Goal: Information Seeking & Learning: Learn about a topic

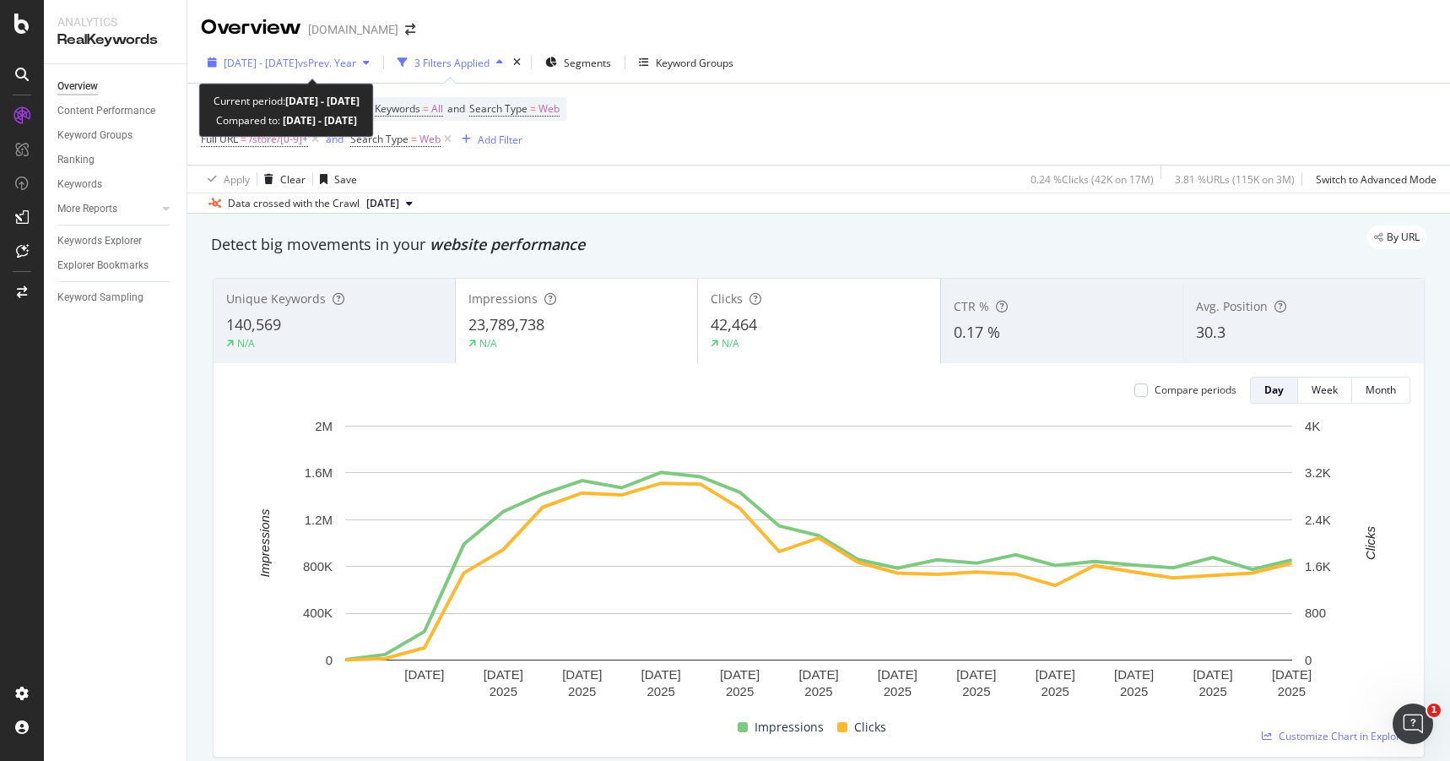
click at [298, 62] on span "2025 Aug. 6th - Aug. 30th" at bounding box center [261, 63] width 74 height 14
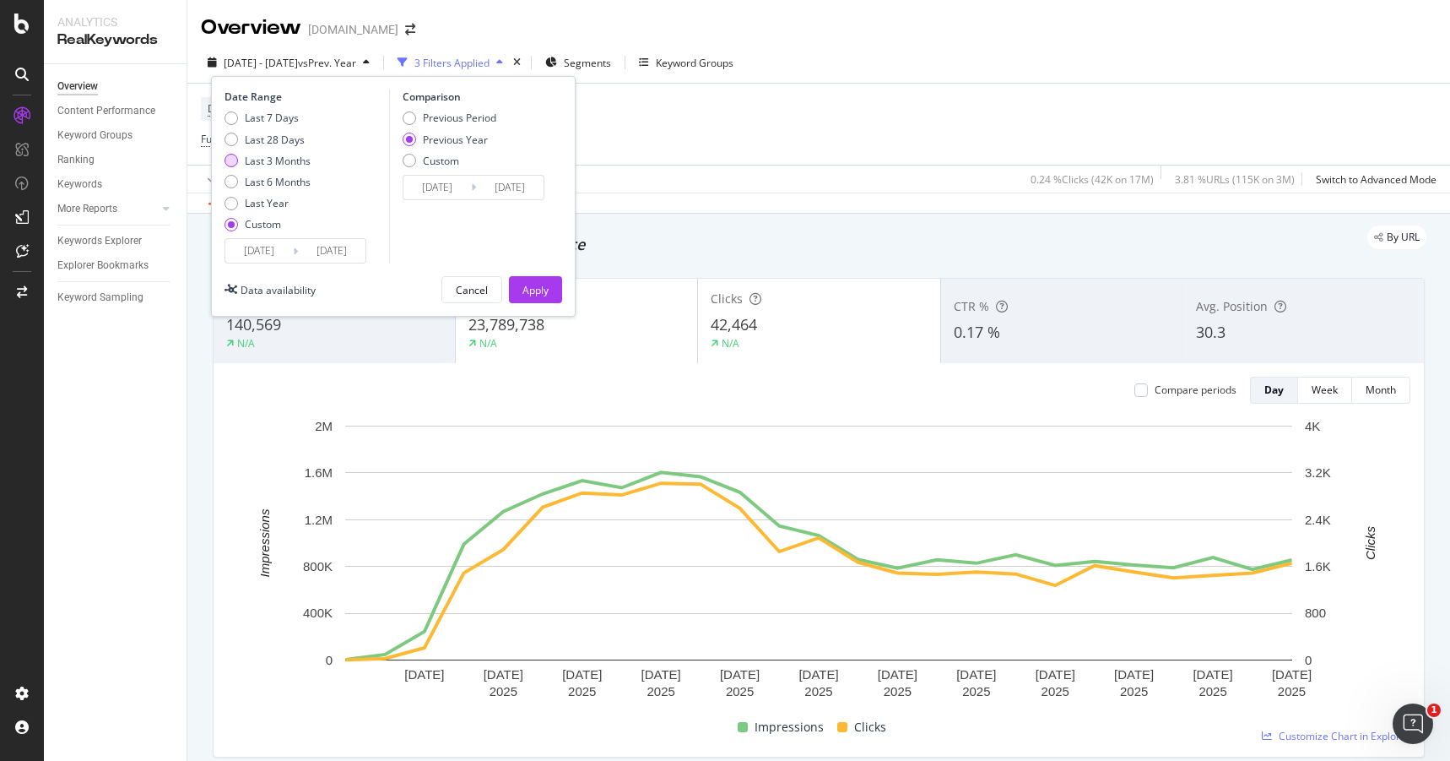
click at [274, 161] on div "Last 3 Months" at bounding box center [278, 161] width 66 height 14
type input "2025/06/01"
type input "2025/08/31"
type input "2024/06/02"
type input "2024/09/01"
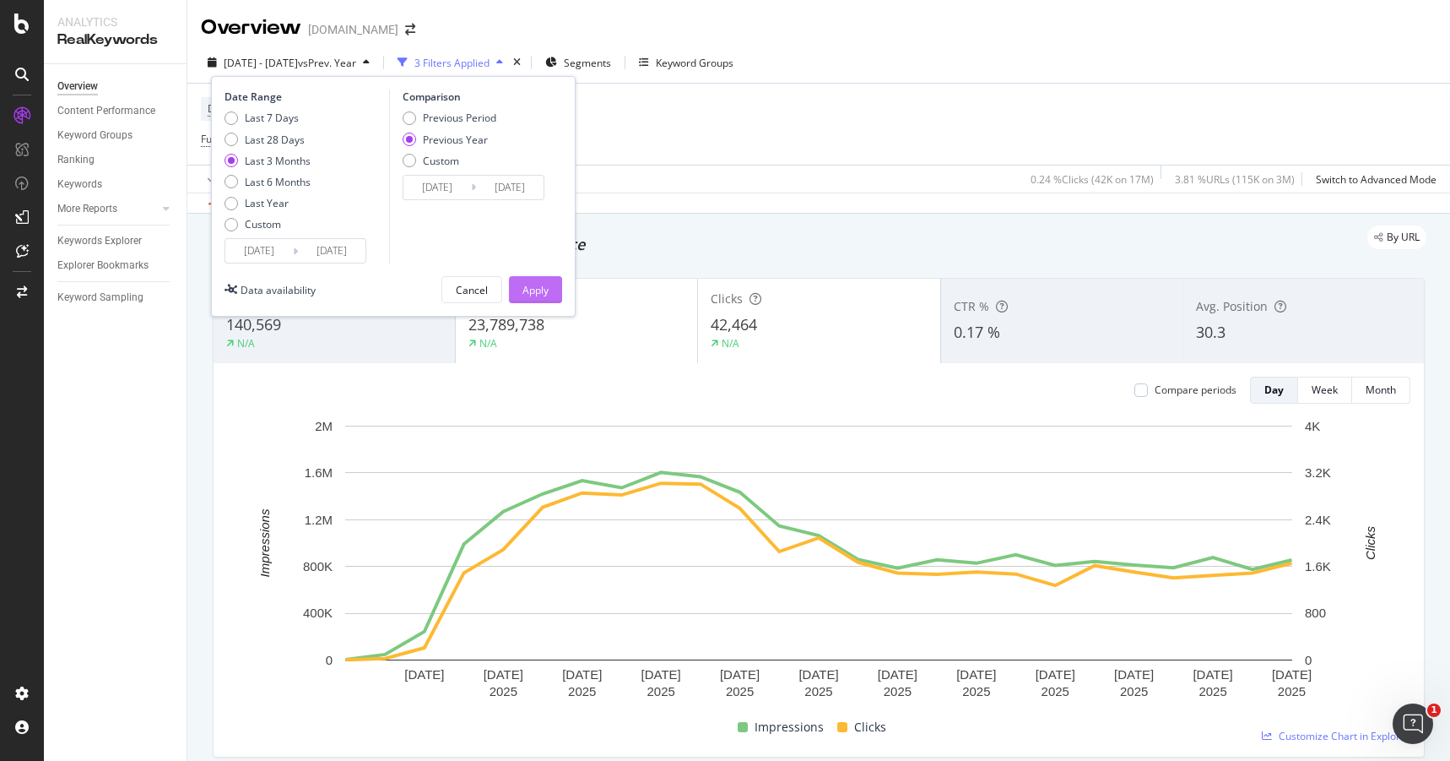
click at [534, 287] on div "Apply" at bounding box center [536, 290] width 26 height 14
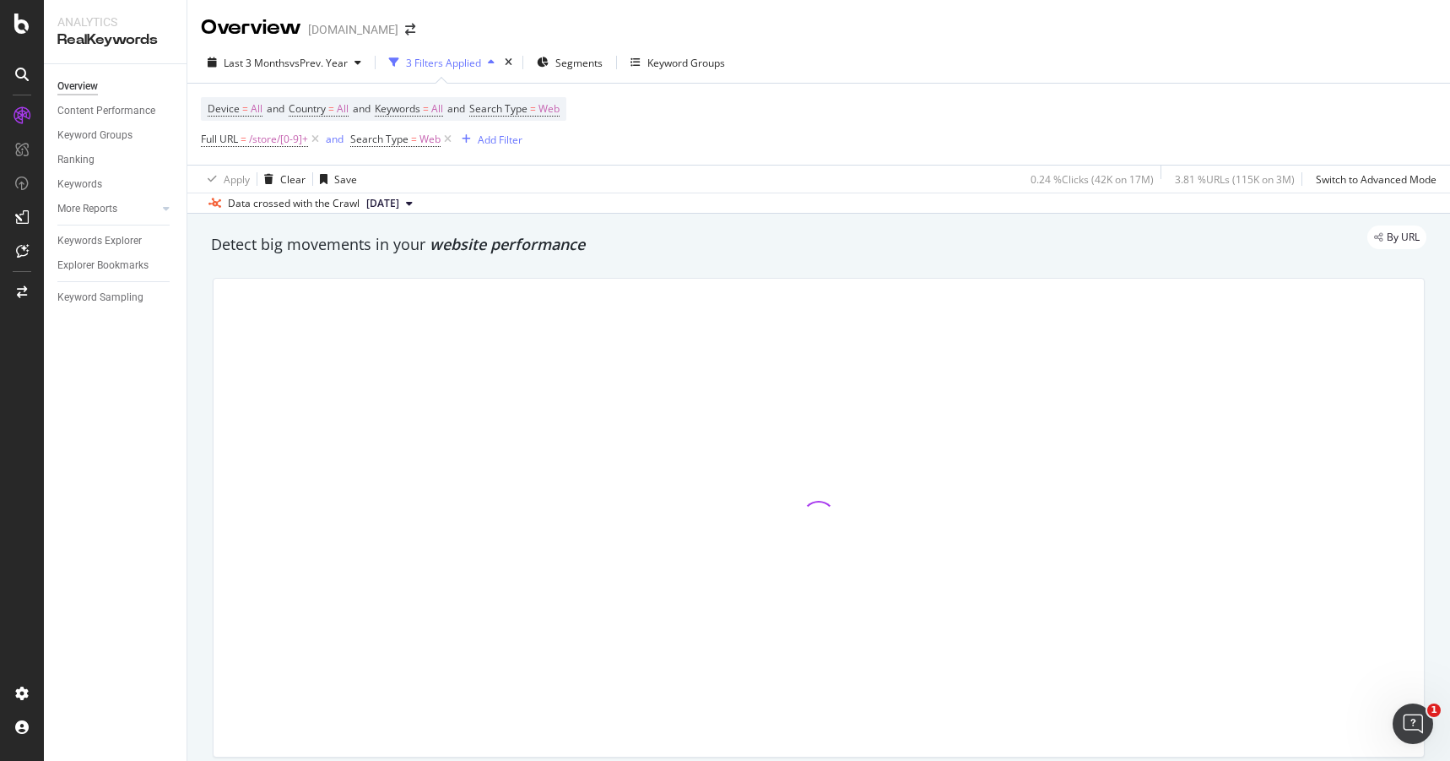
click at [413, 203] on icon at bounding box center [409, 203] width 7 height 10
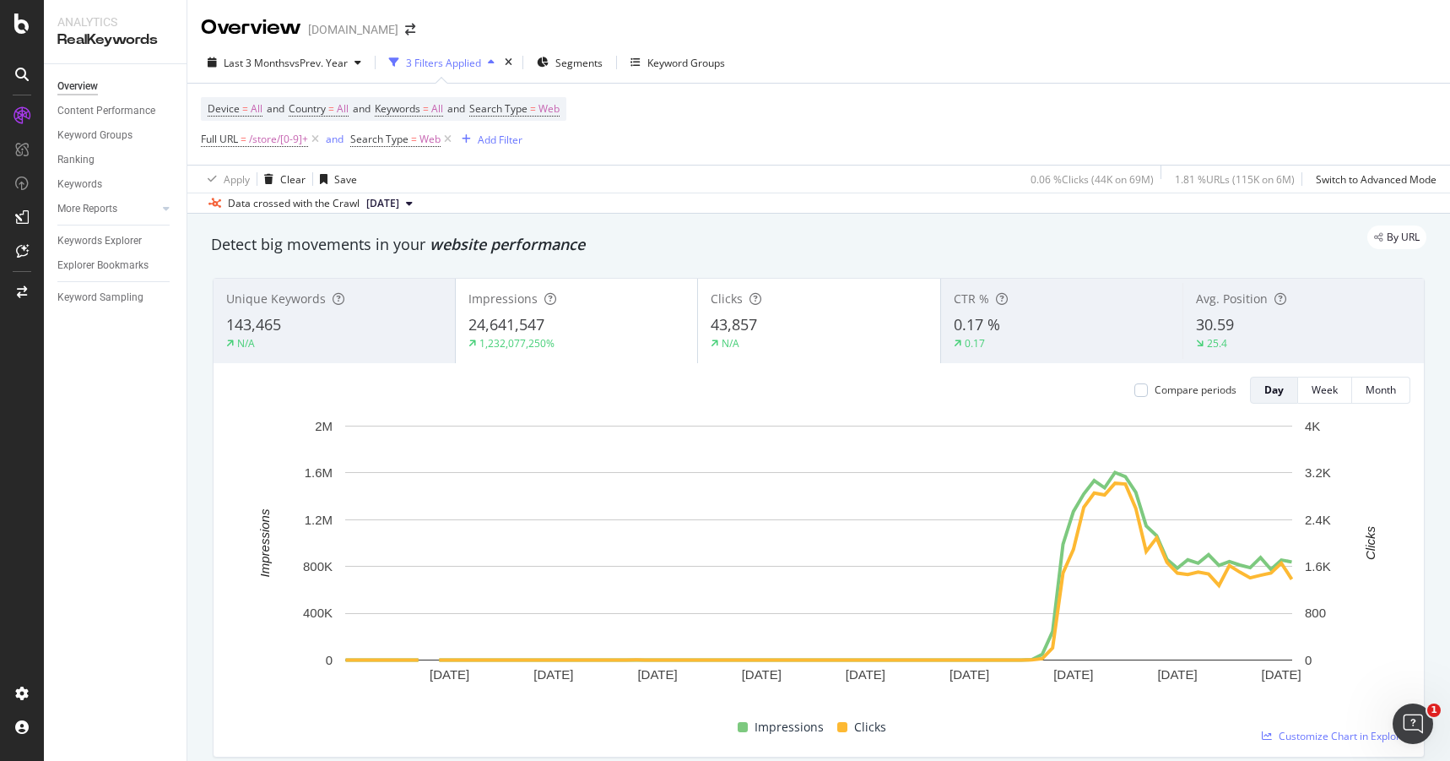
click at [683, 181] on div "Apply Clear Save 0.06 % Clicks ( 44K on 69M ) 1.81 % URLs ( 115K on 6M ) Switch…" at bounding box center [818, 179] width 1263 height 28
click at [1029, 700] on icon "plus" at bounding box center [1030, 696] width 9 height 10
click at [1071, 707] on rect "A chart." at bounding box center [819, 563] width 1184 height 293
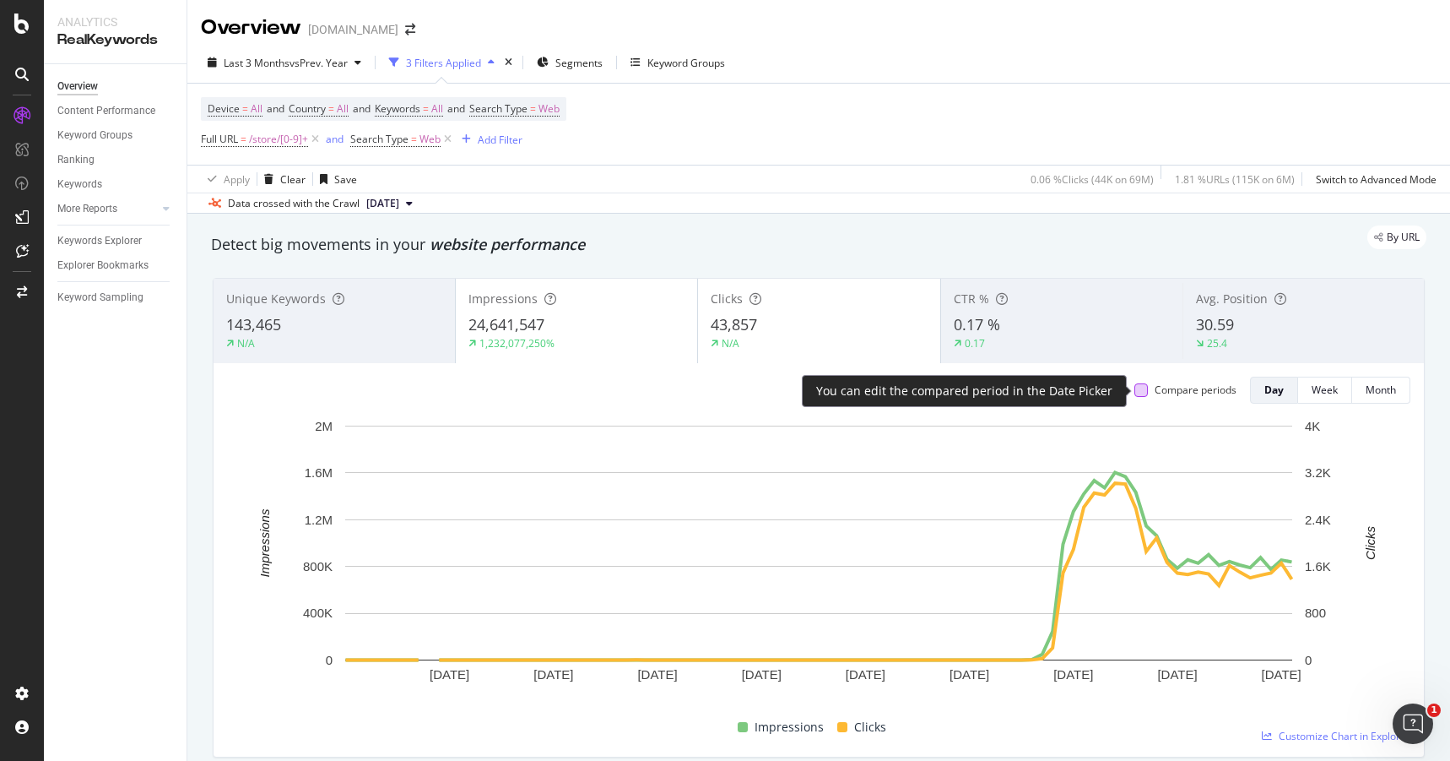
click at [1139, 393] on div at bounding box center [1142, 390] width 14 height 14
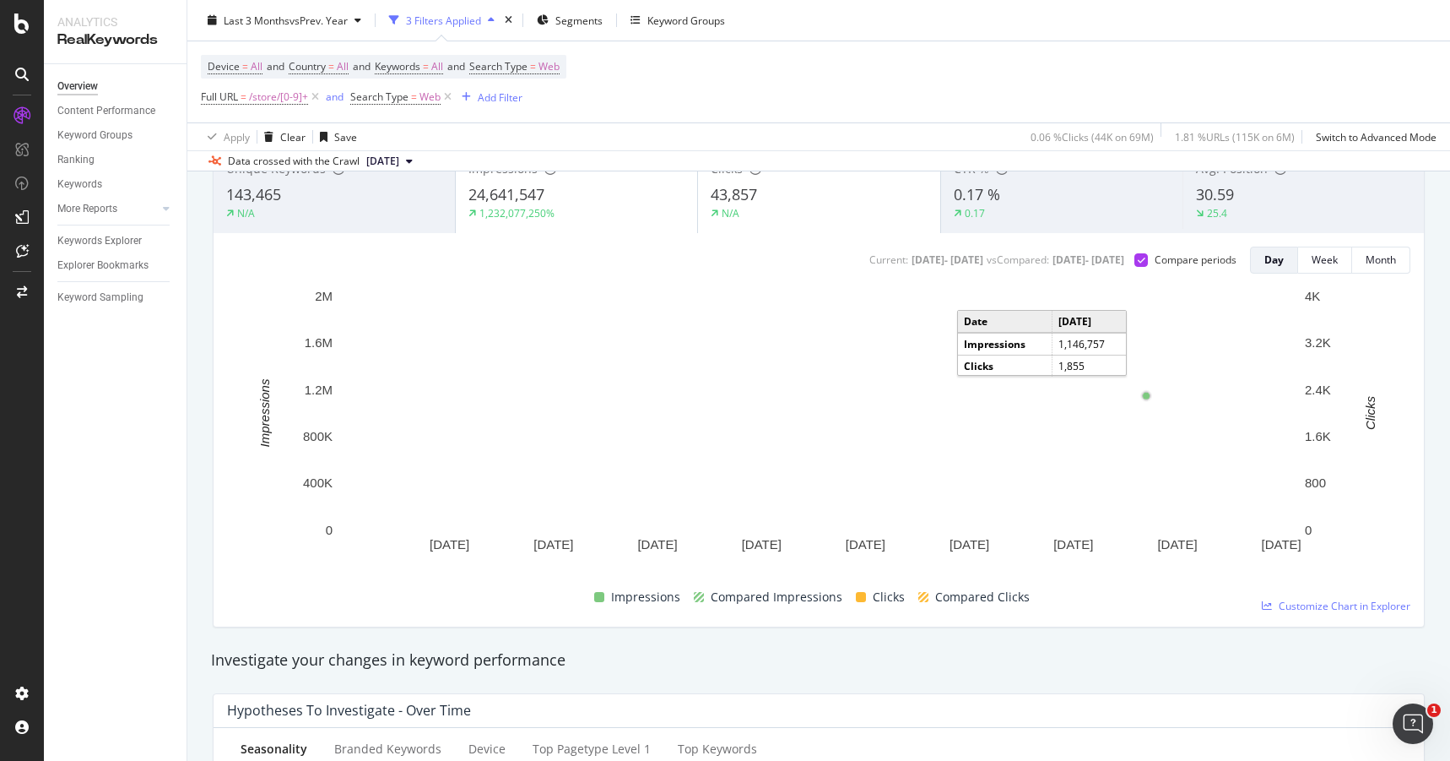
scroll to position [111, 0]
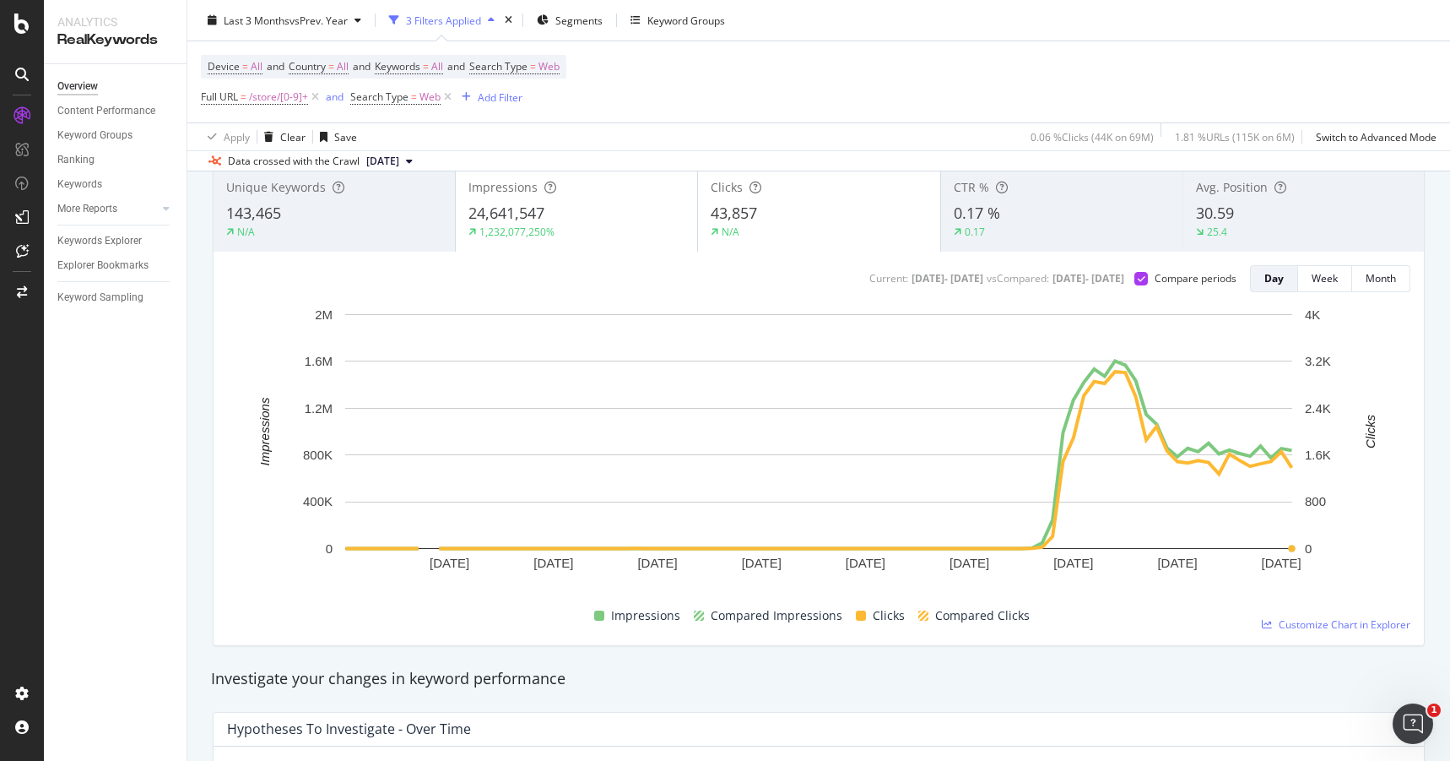
click at [799, 616] on span "Compared Impressions" at bounding box center [777, 615] width 132 height 20
click at [1265, 203] on div "Avg. Position 30.59 25.4" at bounding box center [1303, 209] width 241 height 76
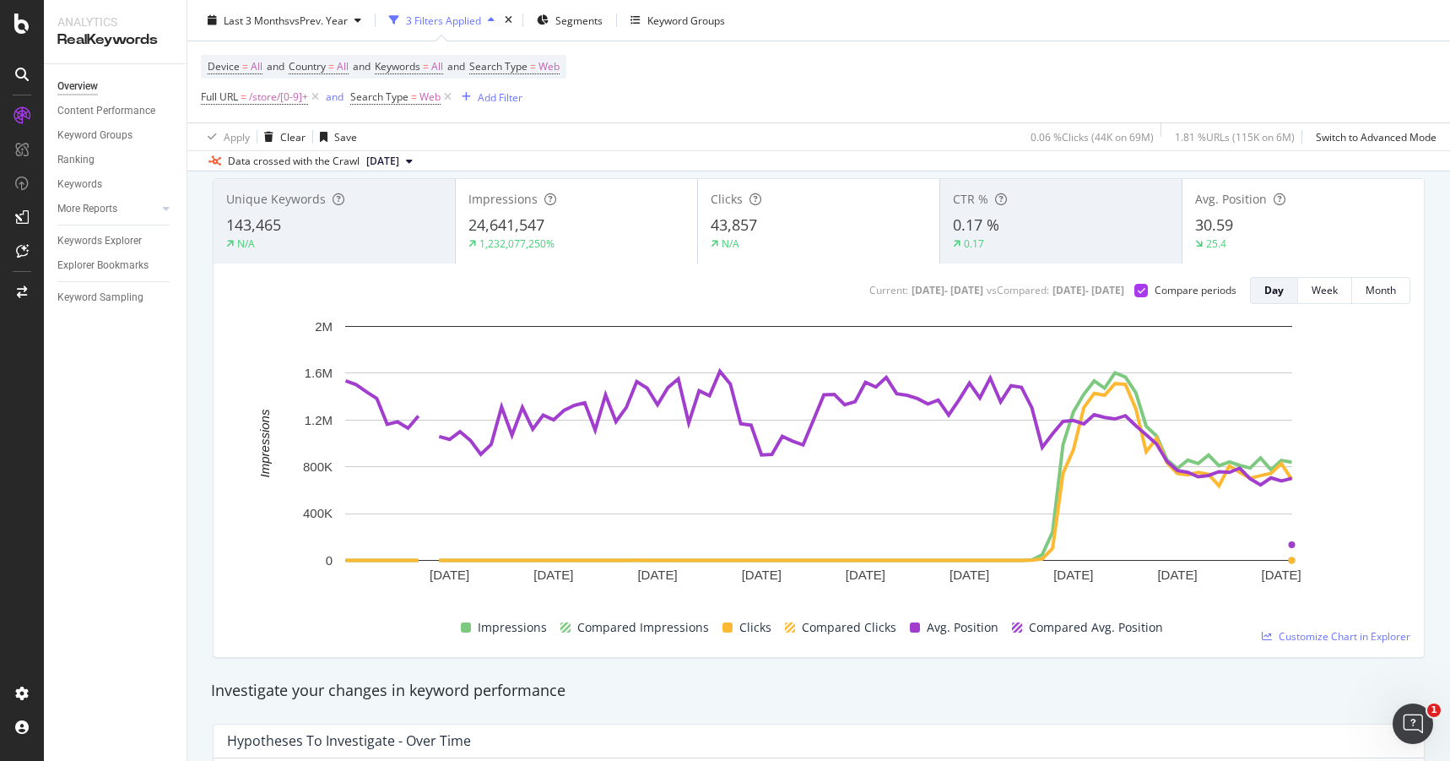
scroll to position [89, 0]
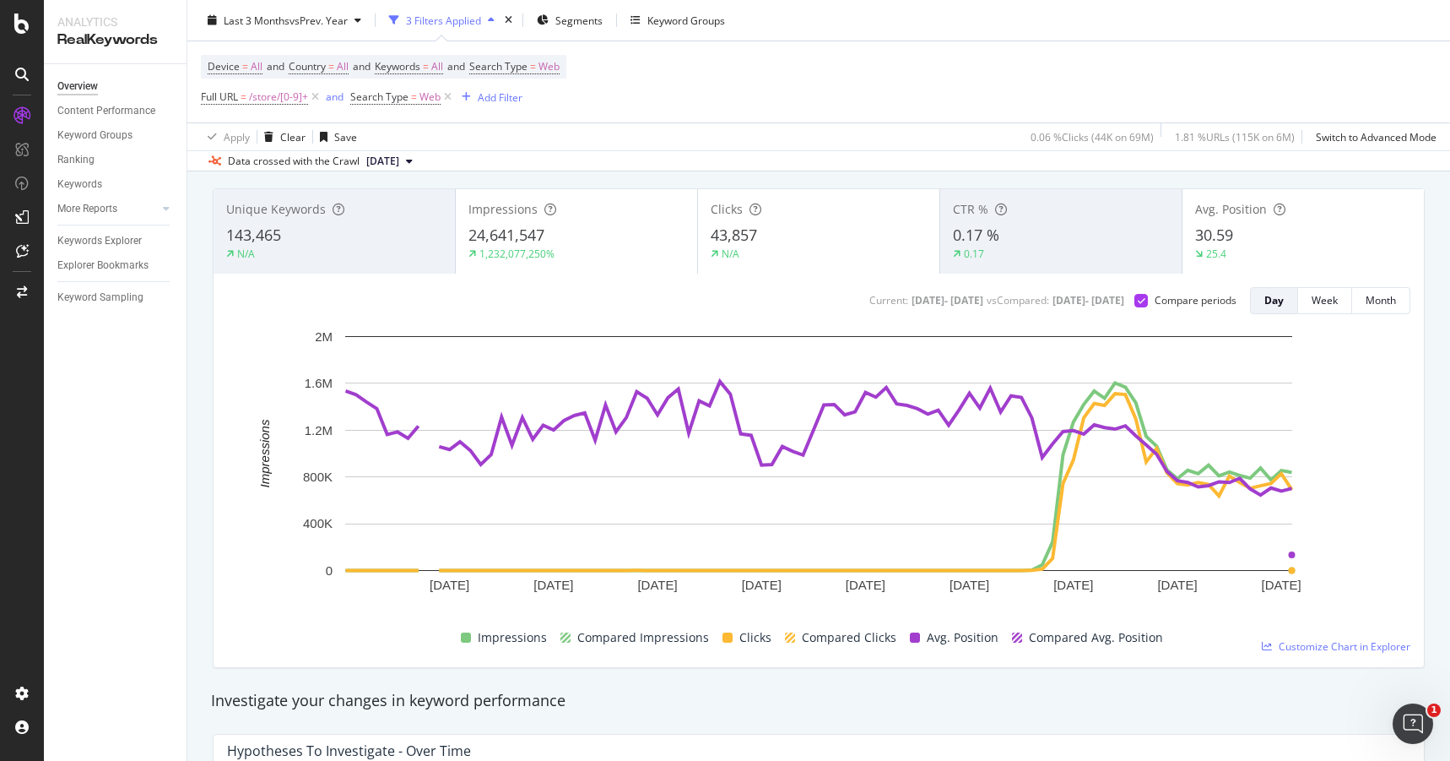
click at [1259, 232] on div "30.59" at bounding box center [1303, 236] width 216 height 22
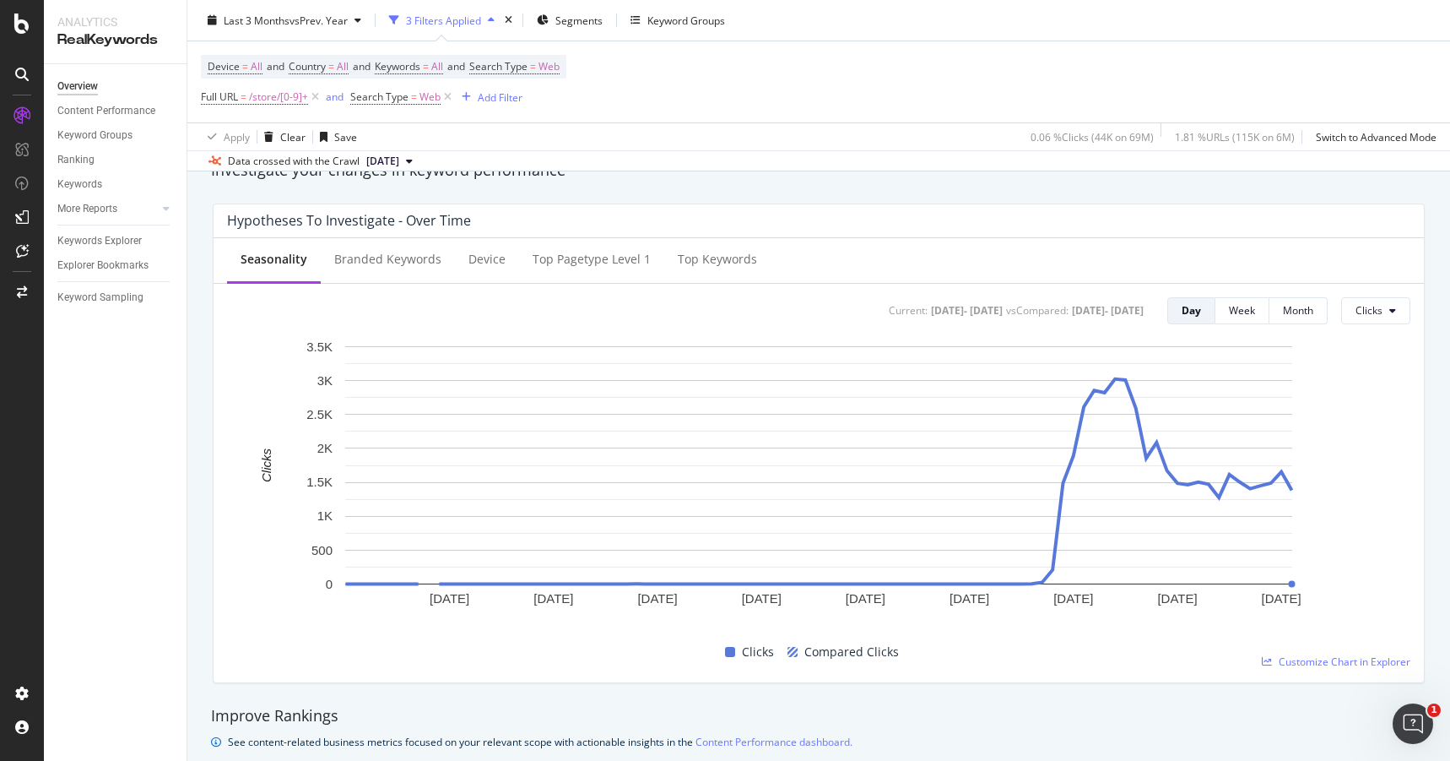
scroll to position [622, 0]
click at [409, 262] on div "Branded Keywords" at bounding box center [387, 256] width 107 height 17
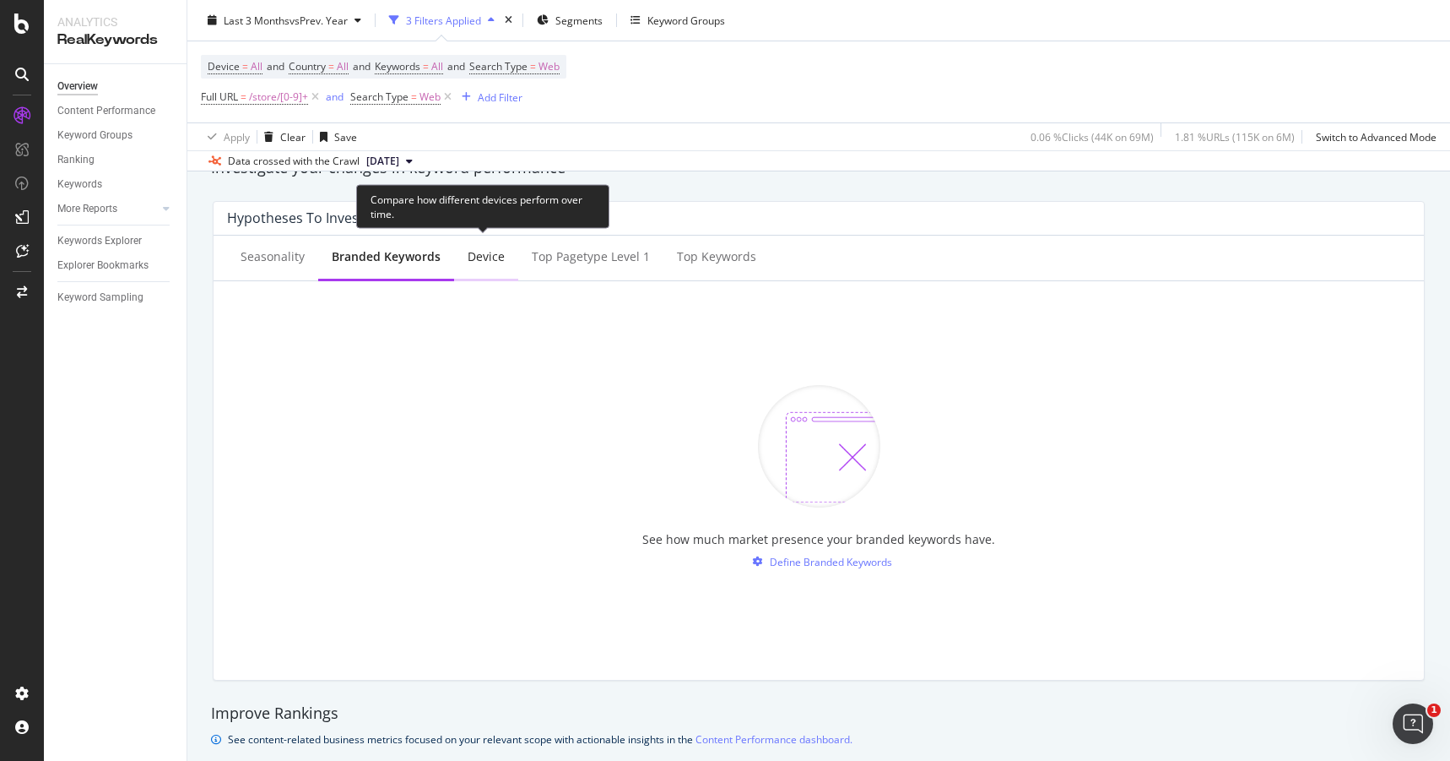
click at [468, 256] on div "Device" at bounding box center [486, 256] width 37 height 17
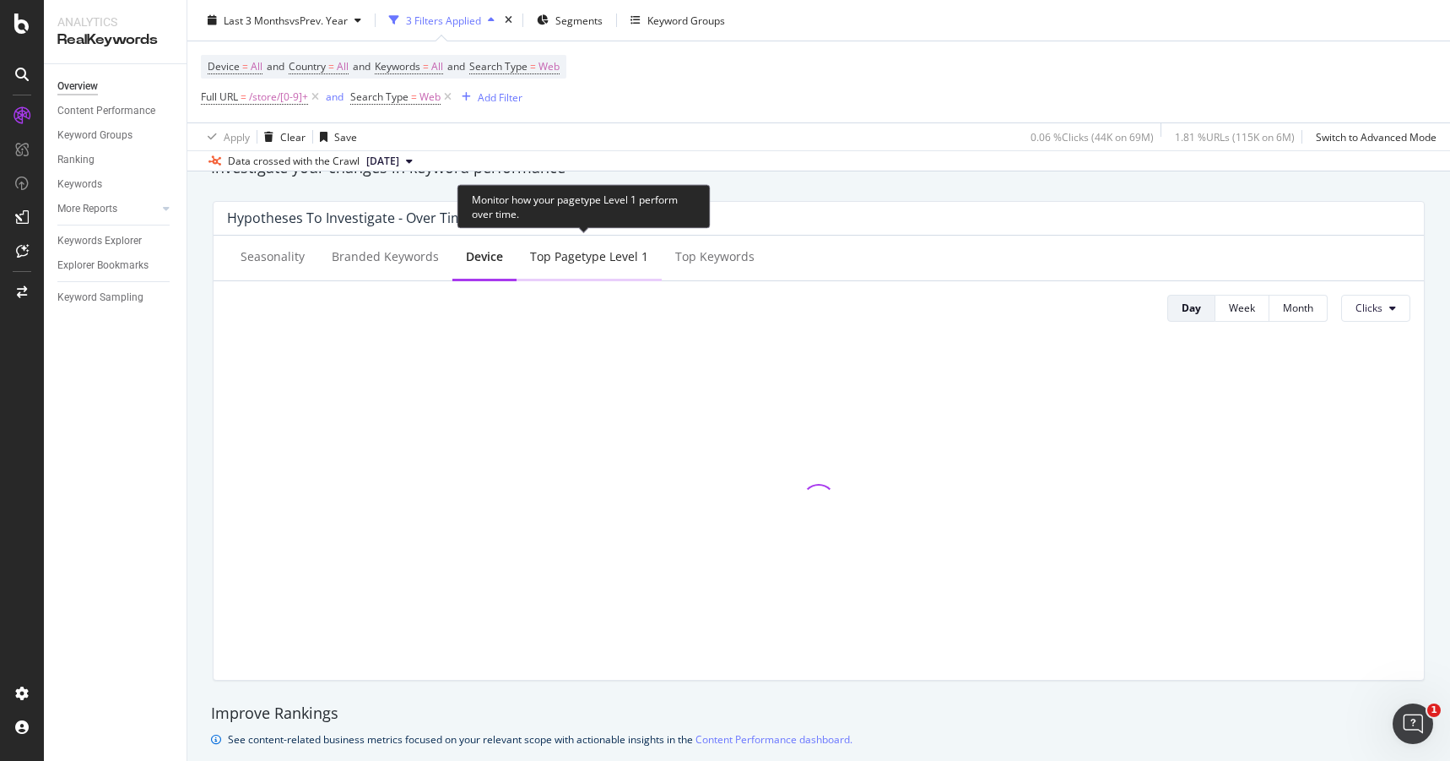
click at [582, 254] on div "Top pagetype Level 1" at bounding box center [589, 256] width 118 height 17
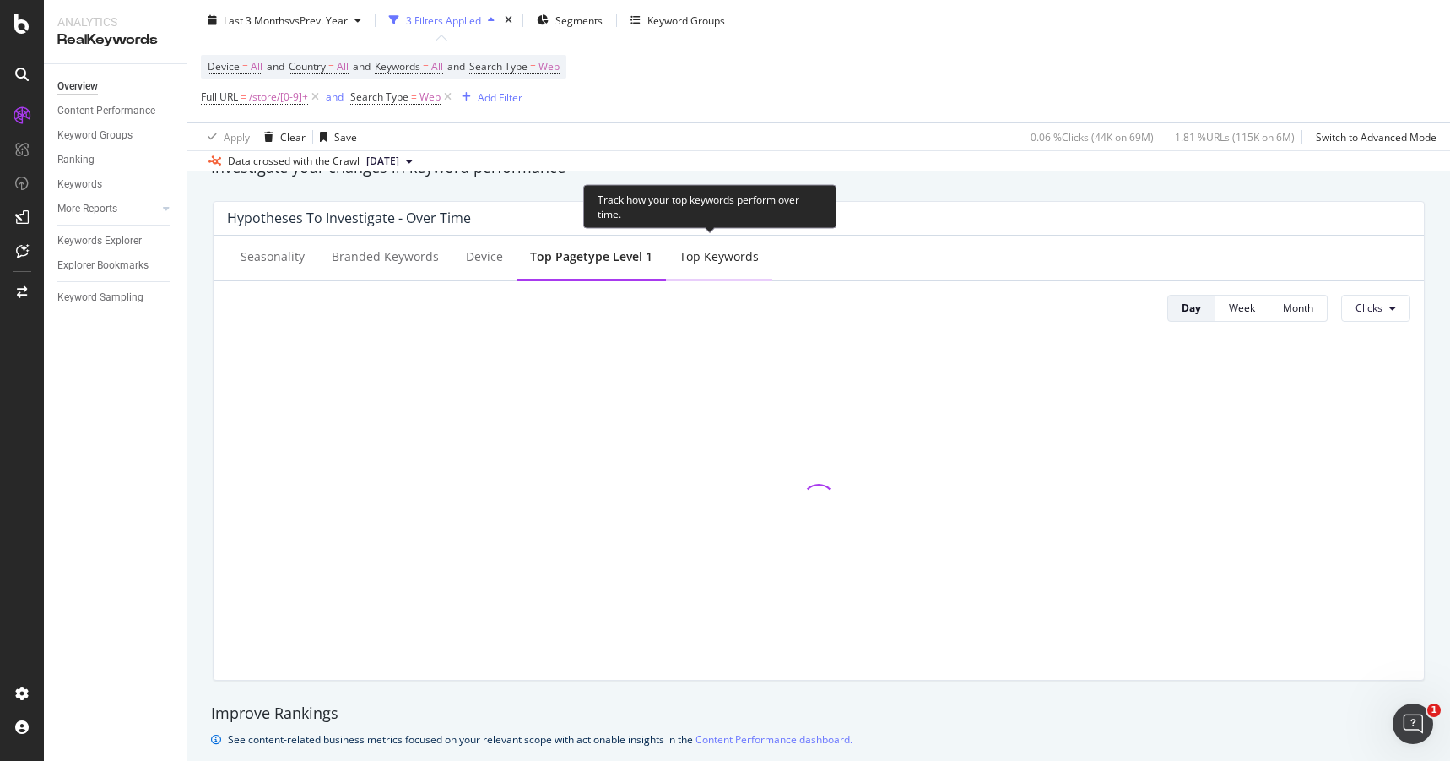
click at [702, 257] on div "Top Keywords" at bounding box center [719, 256] width 79 height 17
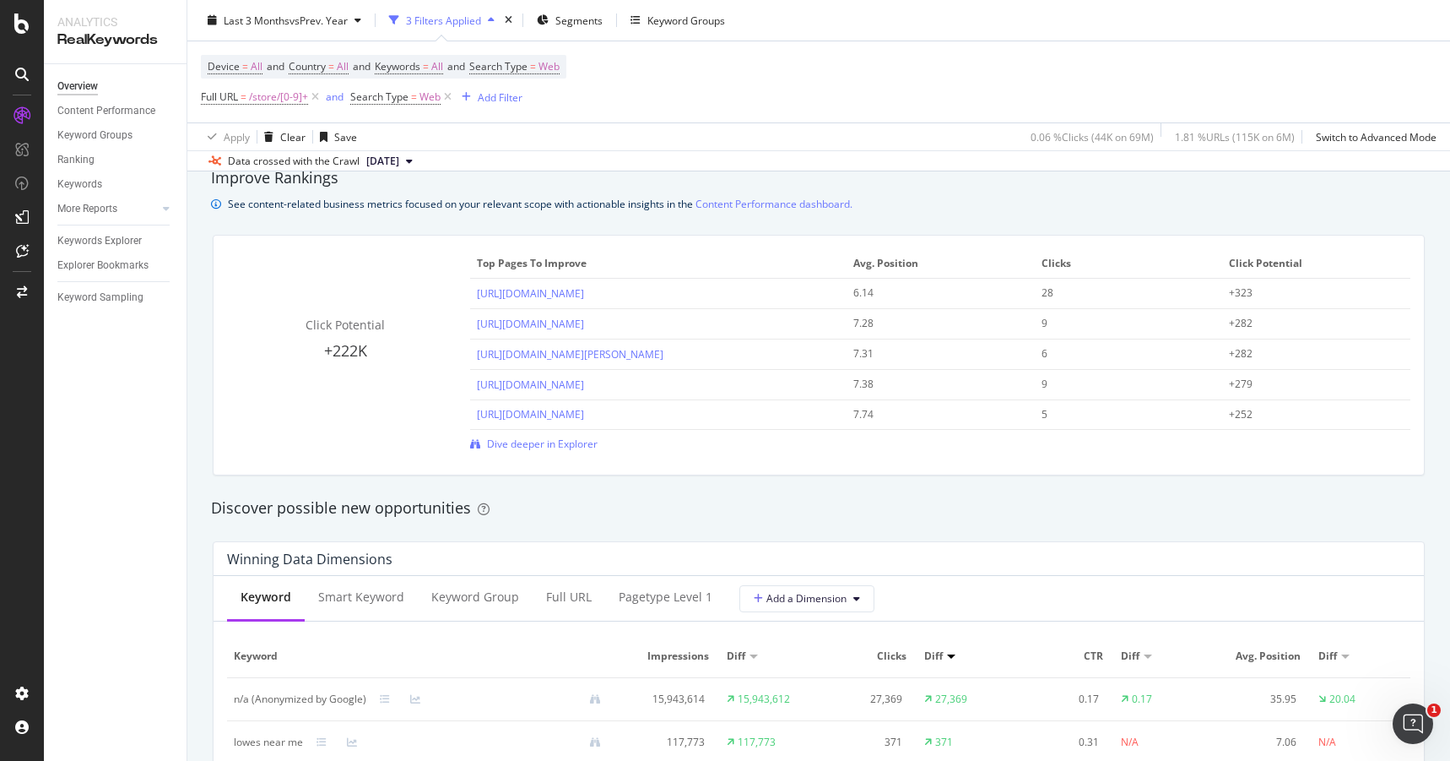
scroll to position [1158, 0]
click at [584, 289] on link "[URL][DOMAIN_NAME]" at bounding box center [530, 292] width 107 height 14
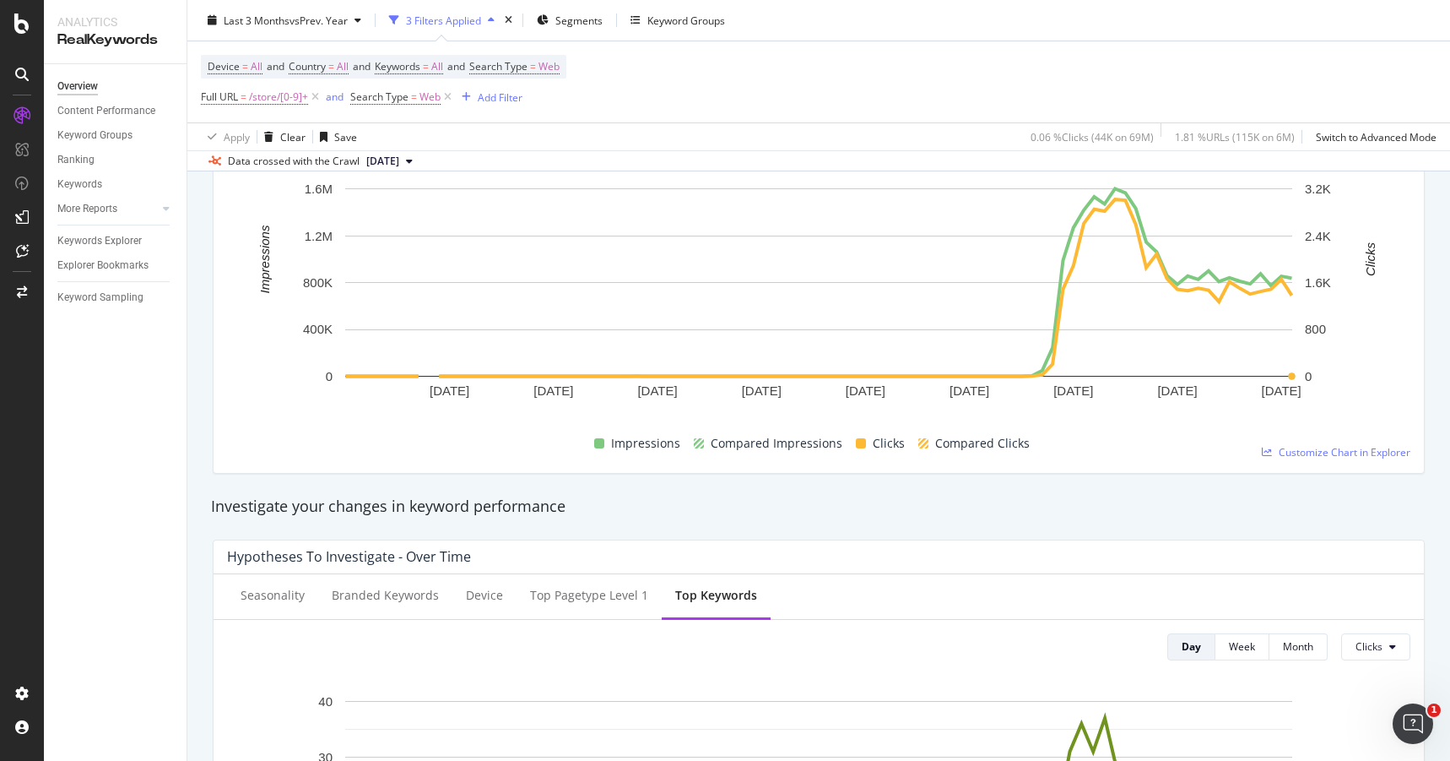
scroll to position [0, 0]
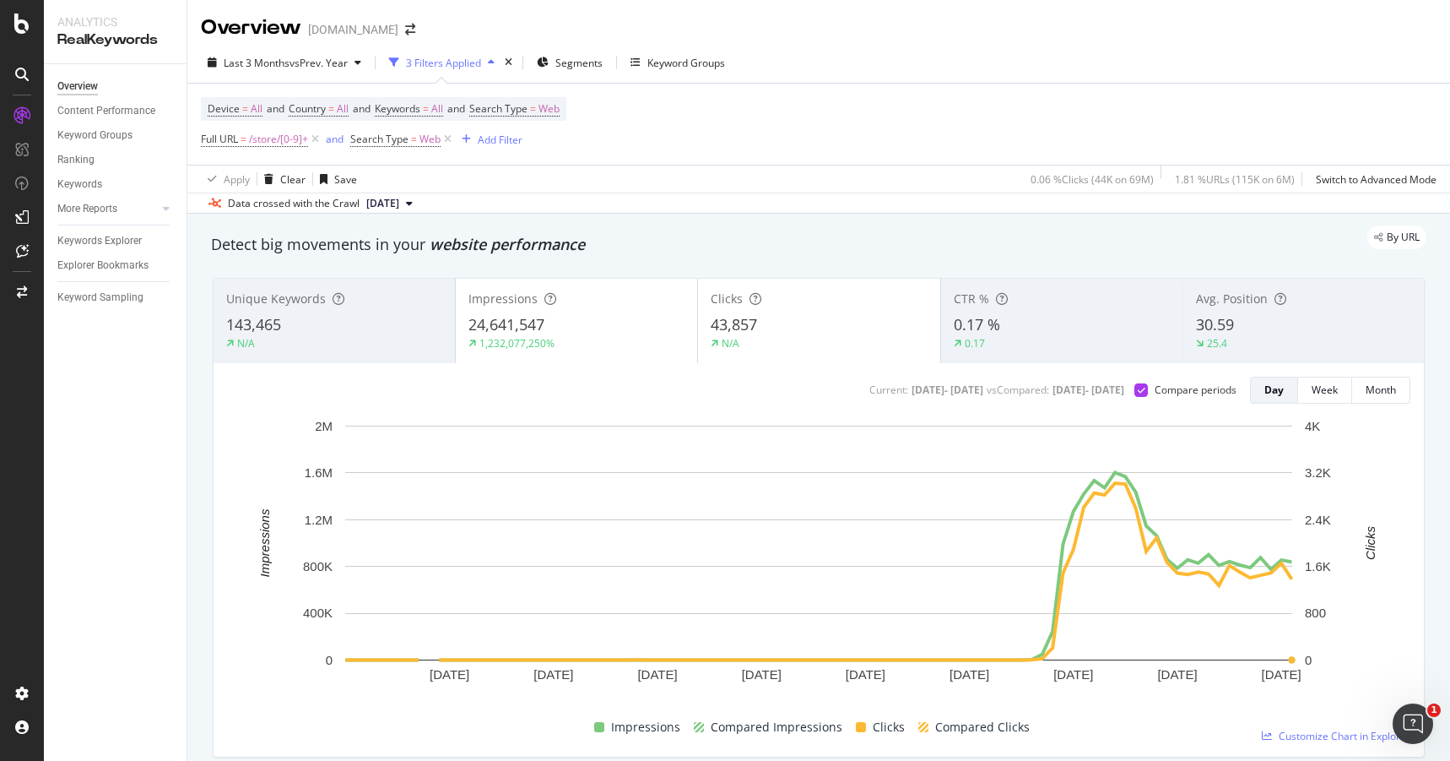
click at [274, 317] on span "143,465" at bounding box center [253, 324] width 55 height 20
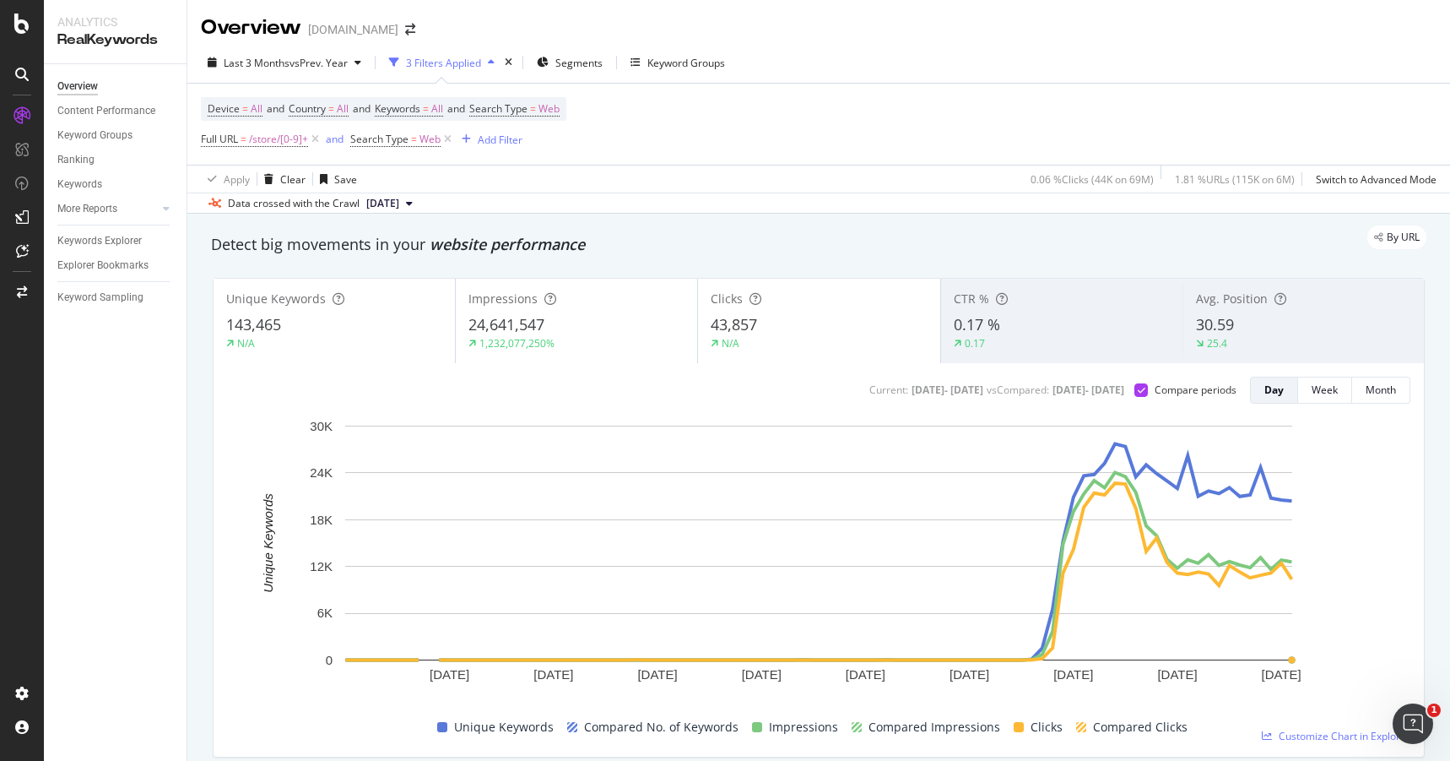
click at [308, 322] on div "143,465" at bounding box center [334, 325] width 216 height 22
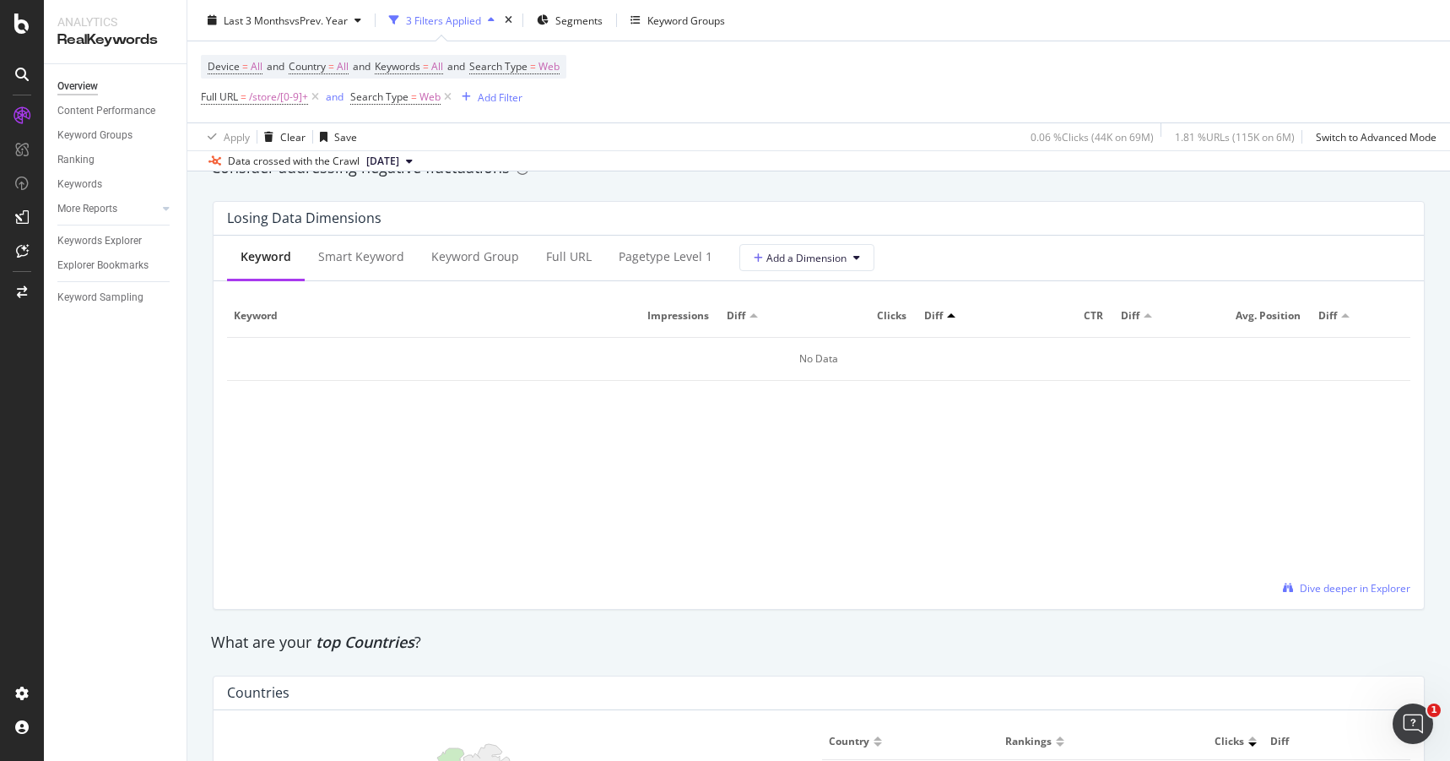
scroll to position [1982, 0]
click at [341, 251] on div "Smart Keyword" at bounding box center [361, 254] width 86 height 17
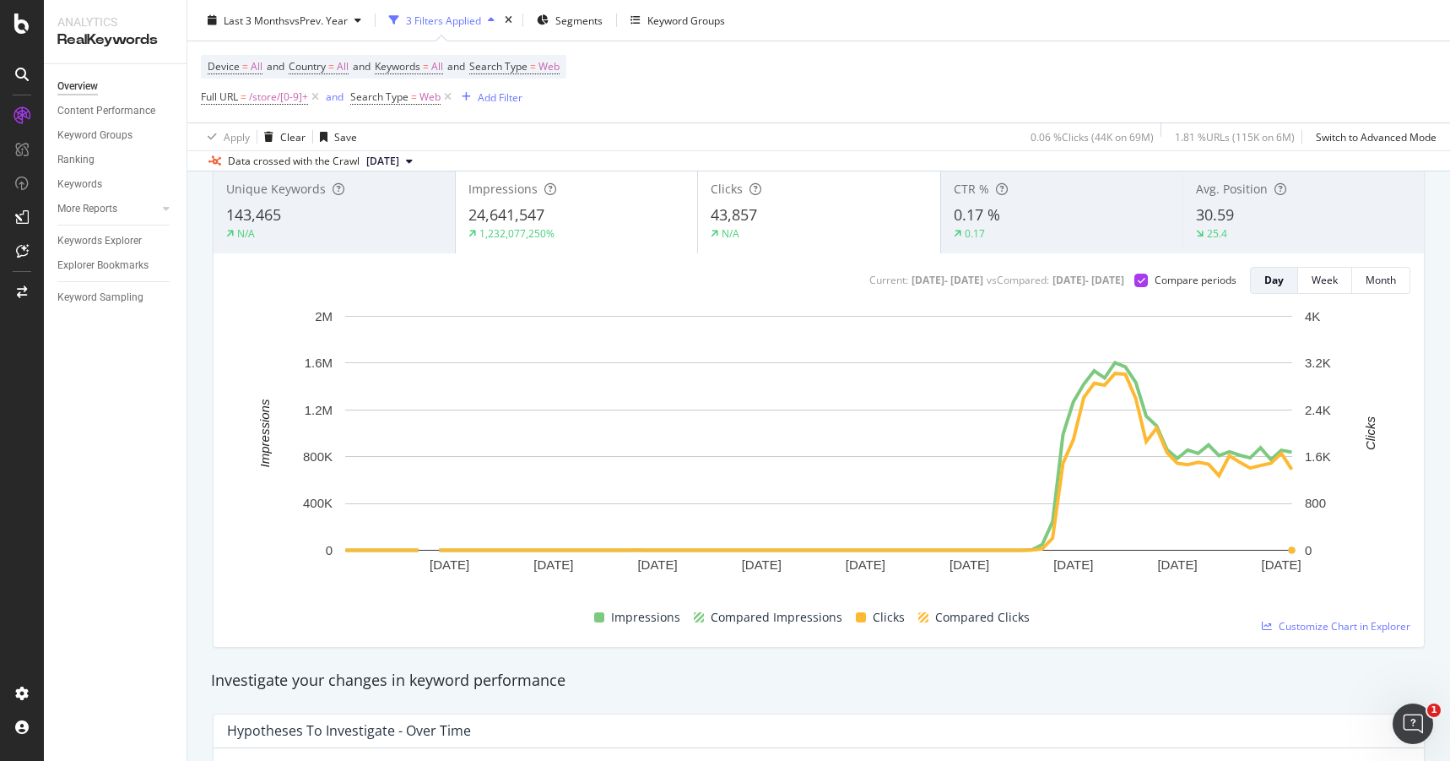
scroll to position [0, 0]
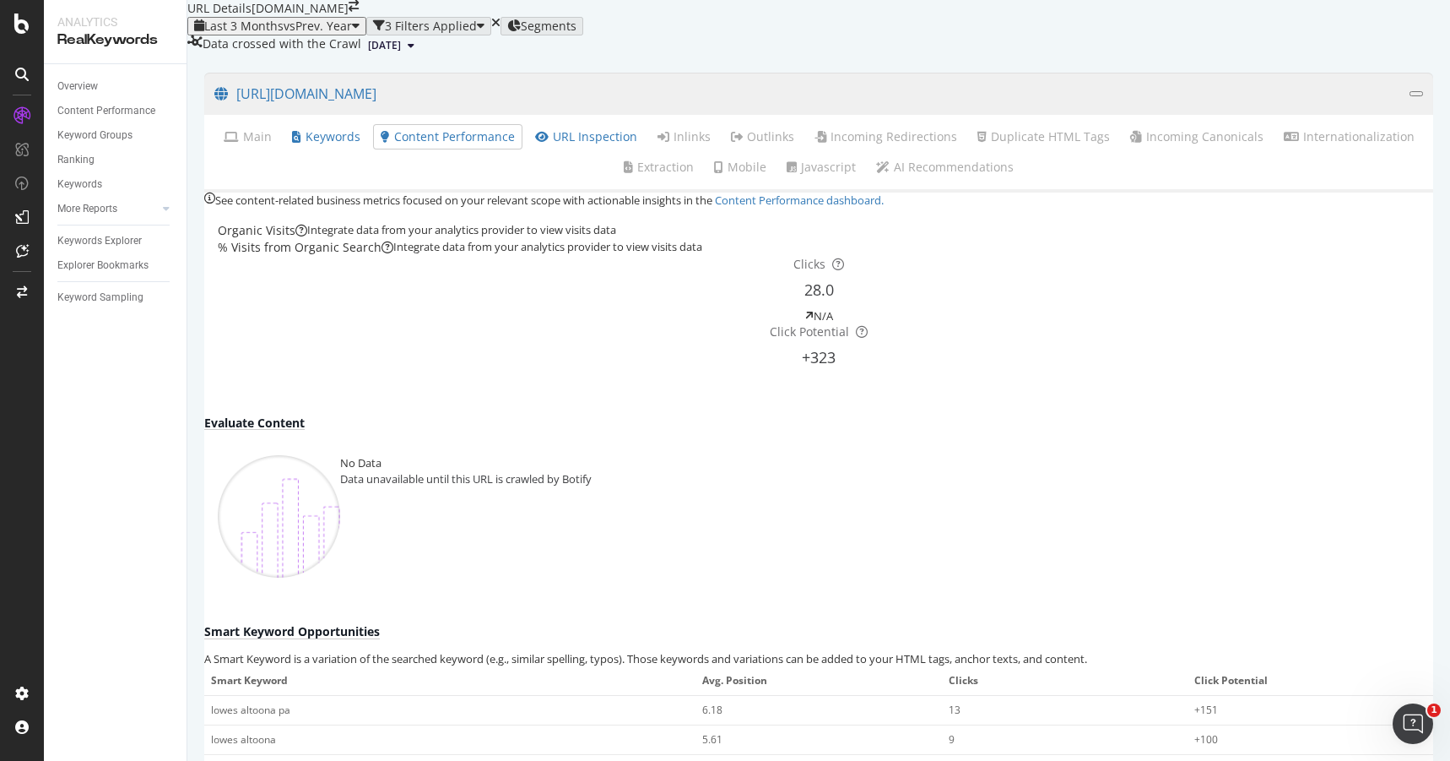
scroll to position [188, 0]
